Goal: Check status

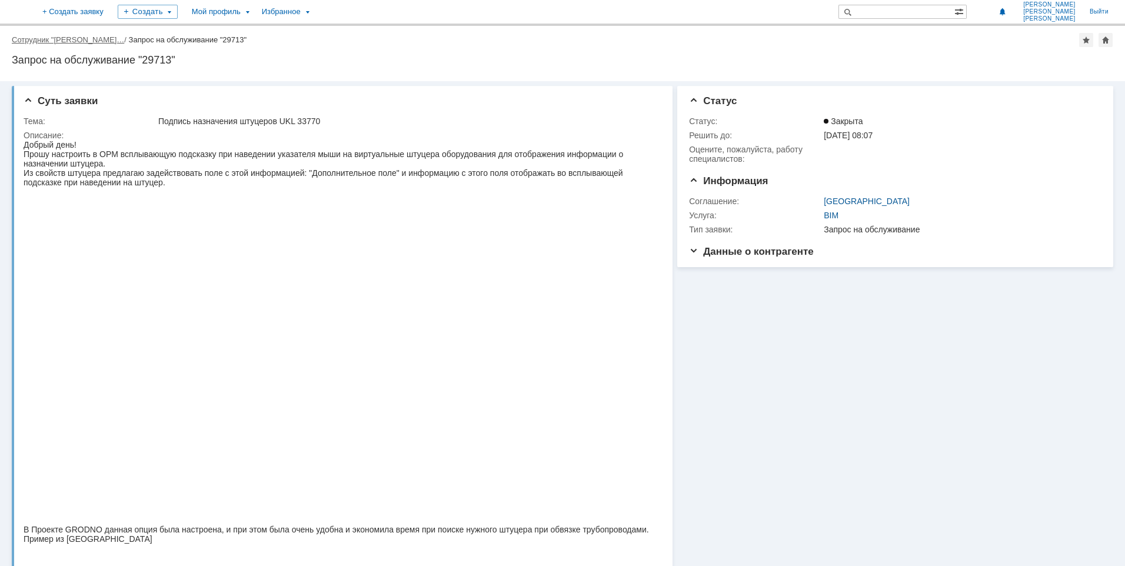
click at [124, 39] on link "Сотрудник "[PERSON_NAME]…" at bounding box center [68, 39] width 112 height 9
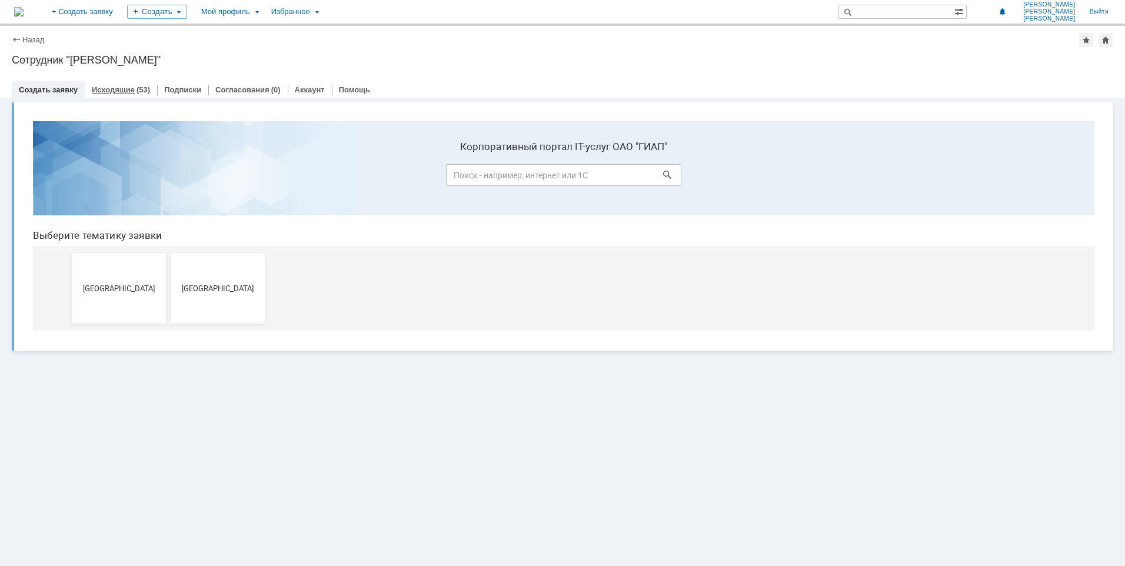
click at [121, 87] on link "Исходящие" at bounding box center [113, 89] width 43 height 9
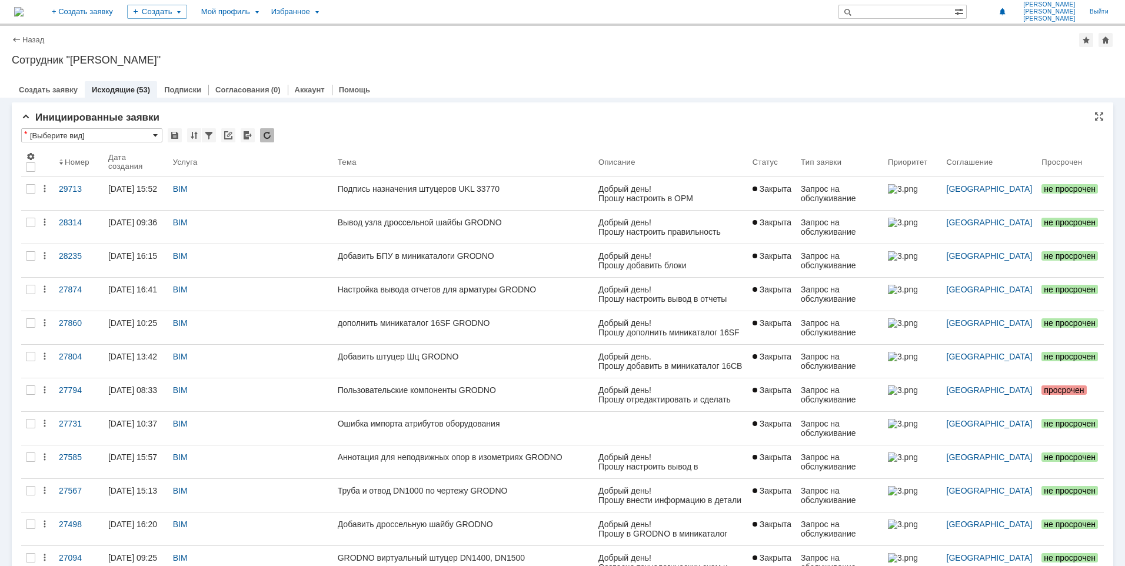
click at [156, 135] on span at bounding box center [155, 135] width 5 height 9
type input "[Выберите вид]"
